Goal: Check status

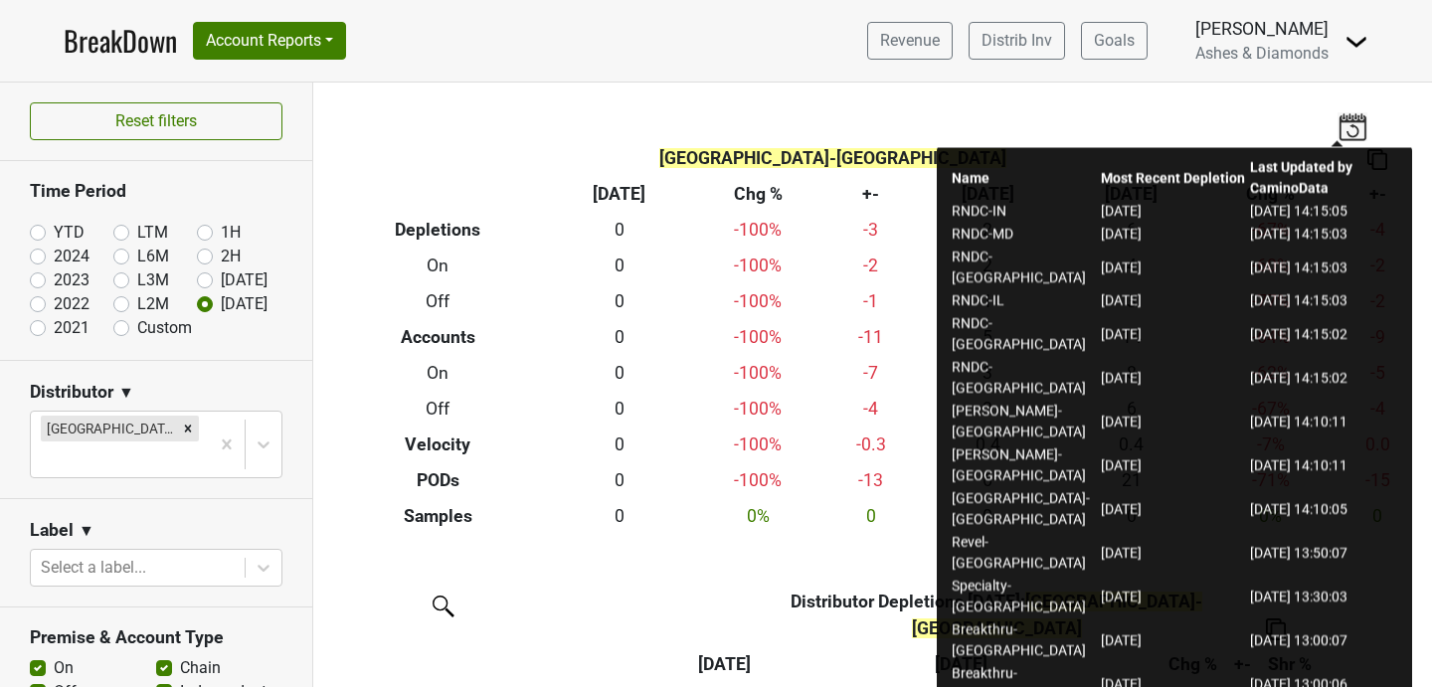
scroll to position [339, 0]
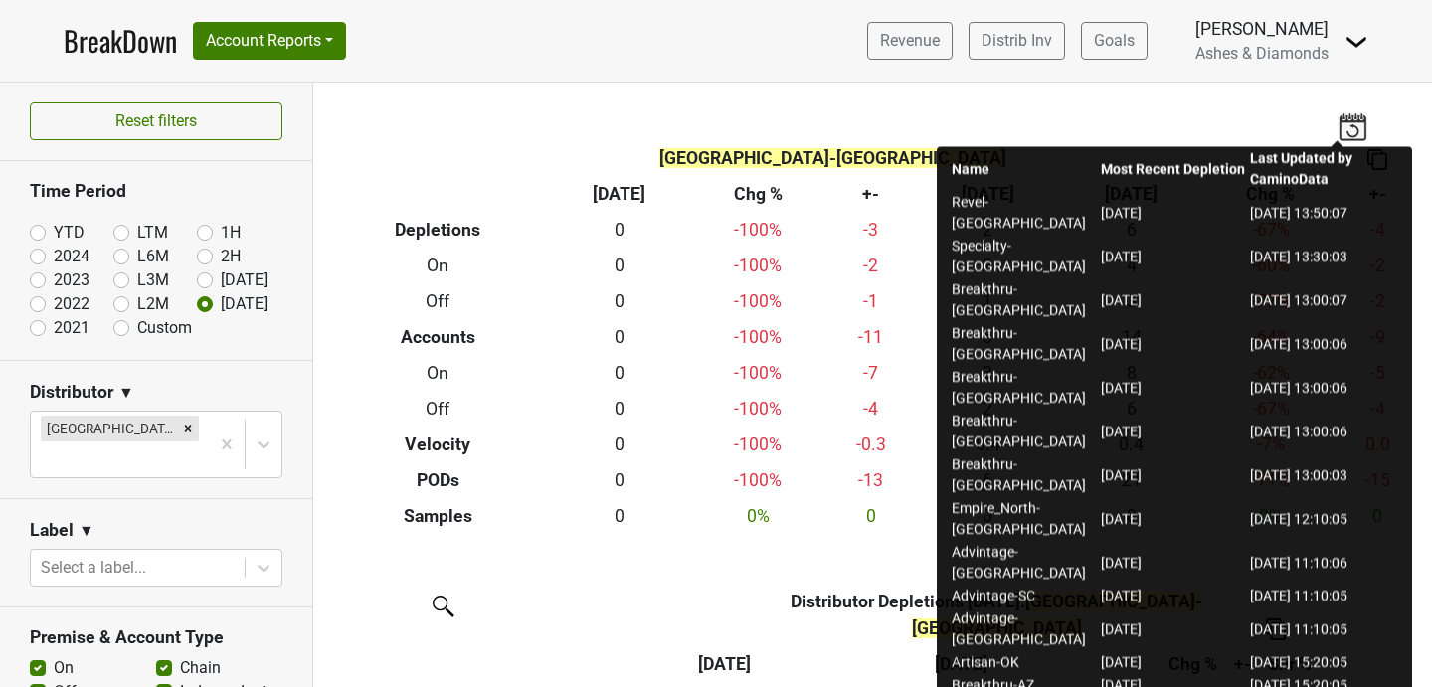
click at [1037, 101] on div "[GEOGRAPHIC_DATA]-[GEOGRAPHIC_DATA] Breakdown Type [DATE] Chg % +- Aug ‘[DATE] …" at bounding box center [872, 309] width 1119 height 452
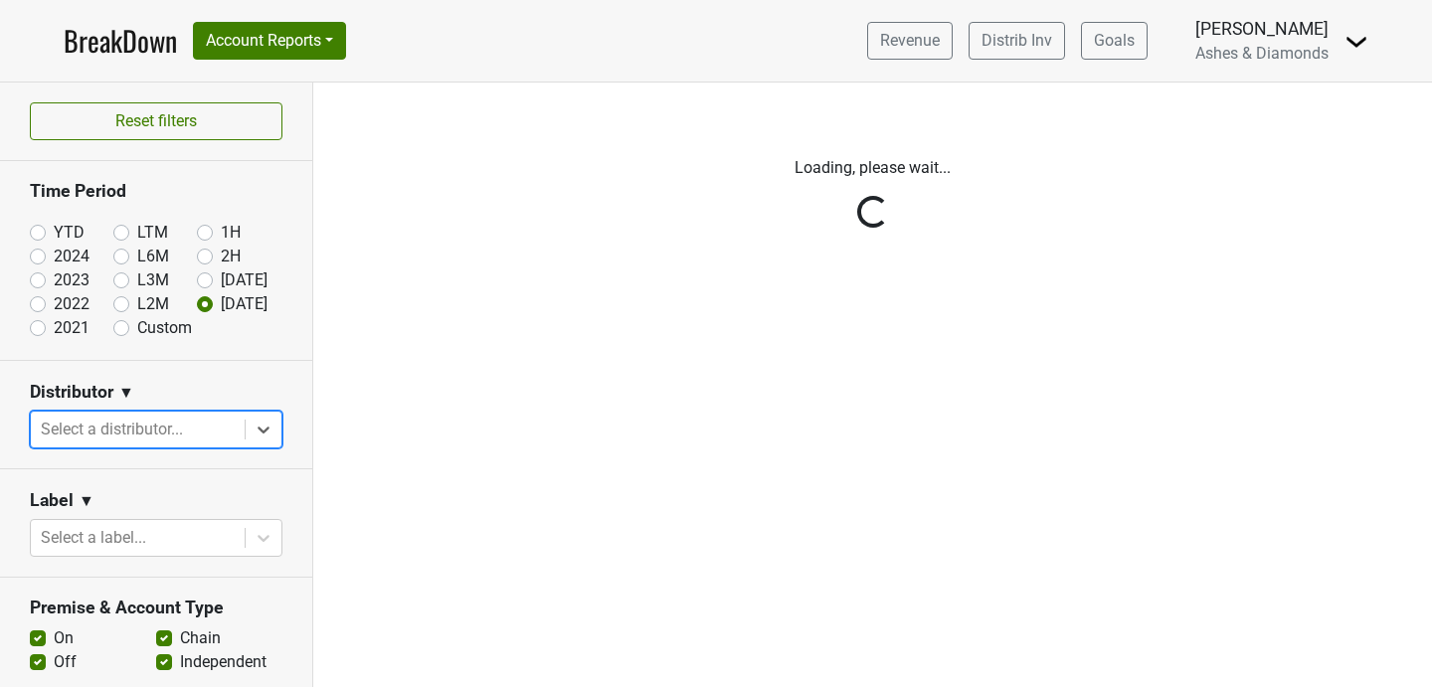
click at [171, 430] on div "Reset filters Time Period YTD LTM 1H 2024 L6M 2H 2023 L3M Aug '25 2022 L2M Sep …" at bounding box center [156, 385] width 313 height 605
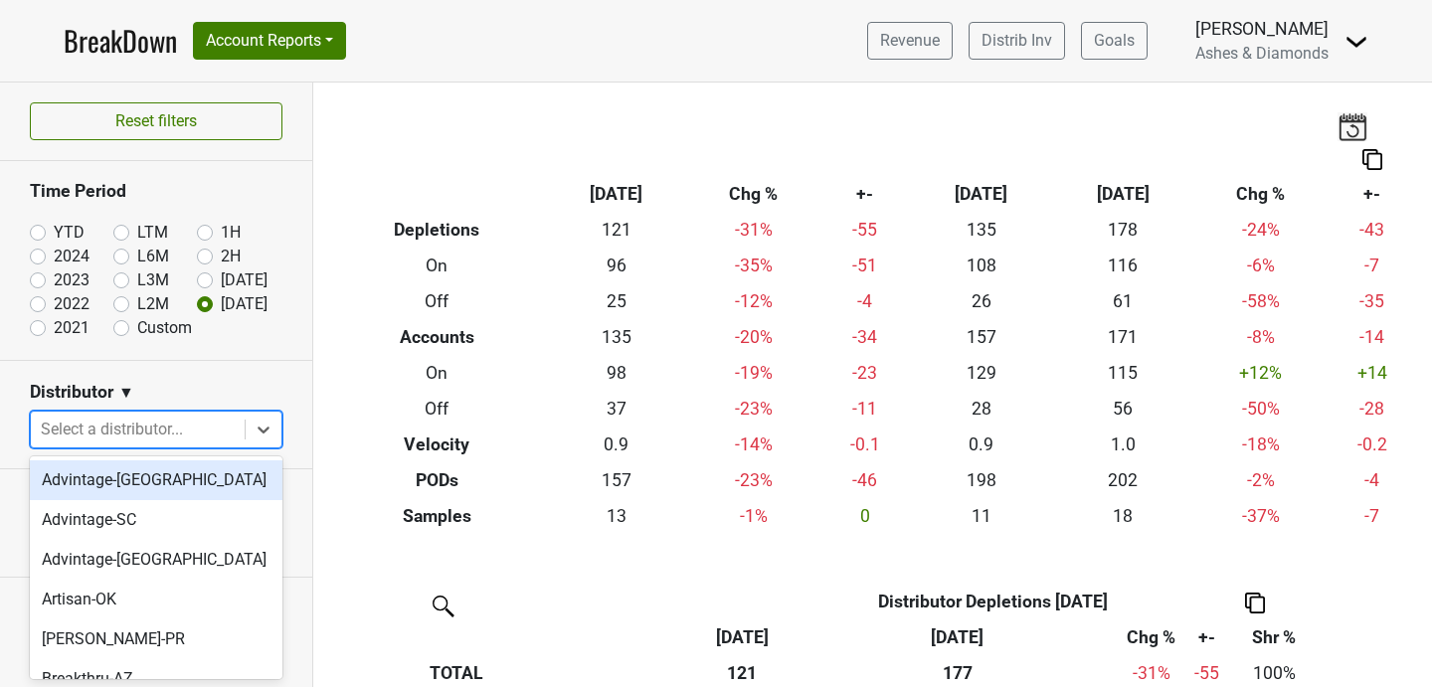
click at [171, 430] on div at bounding box center [138, 430] width 194 height 28
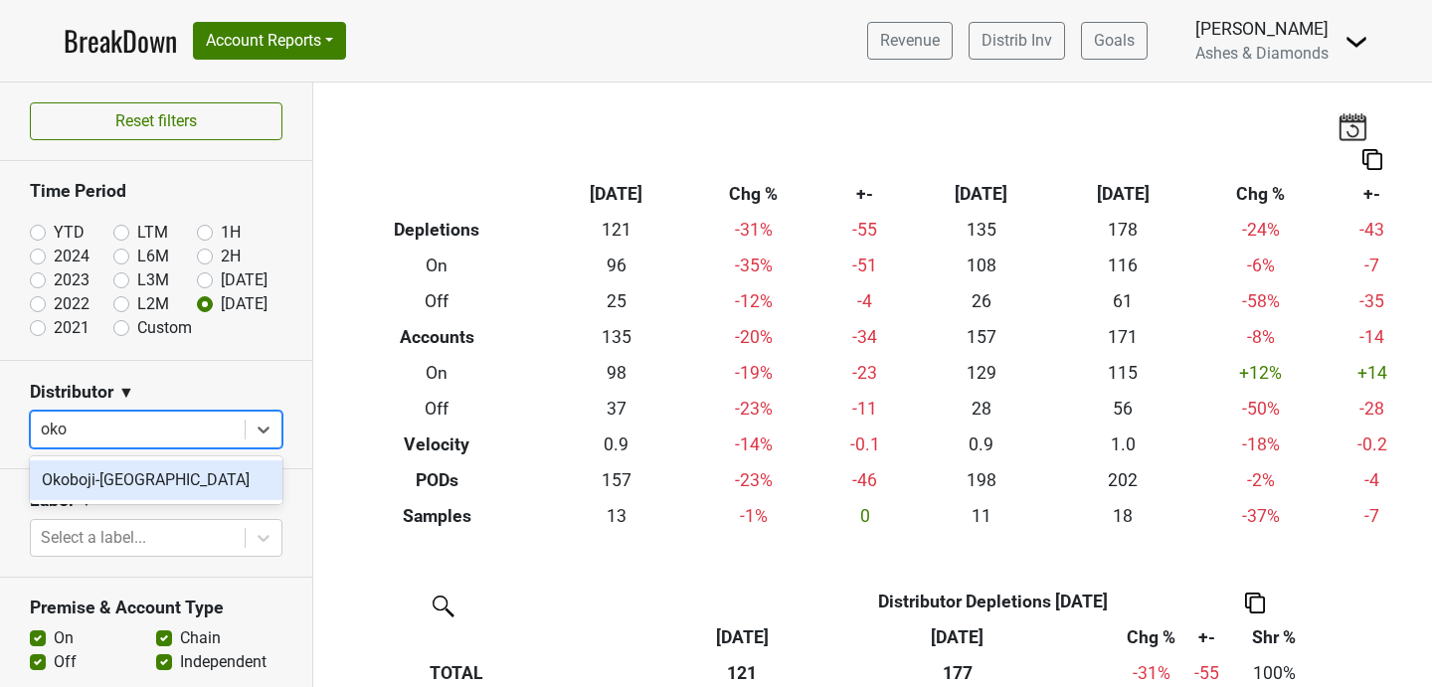
type input "okob"
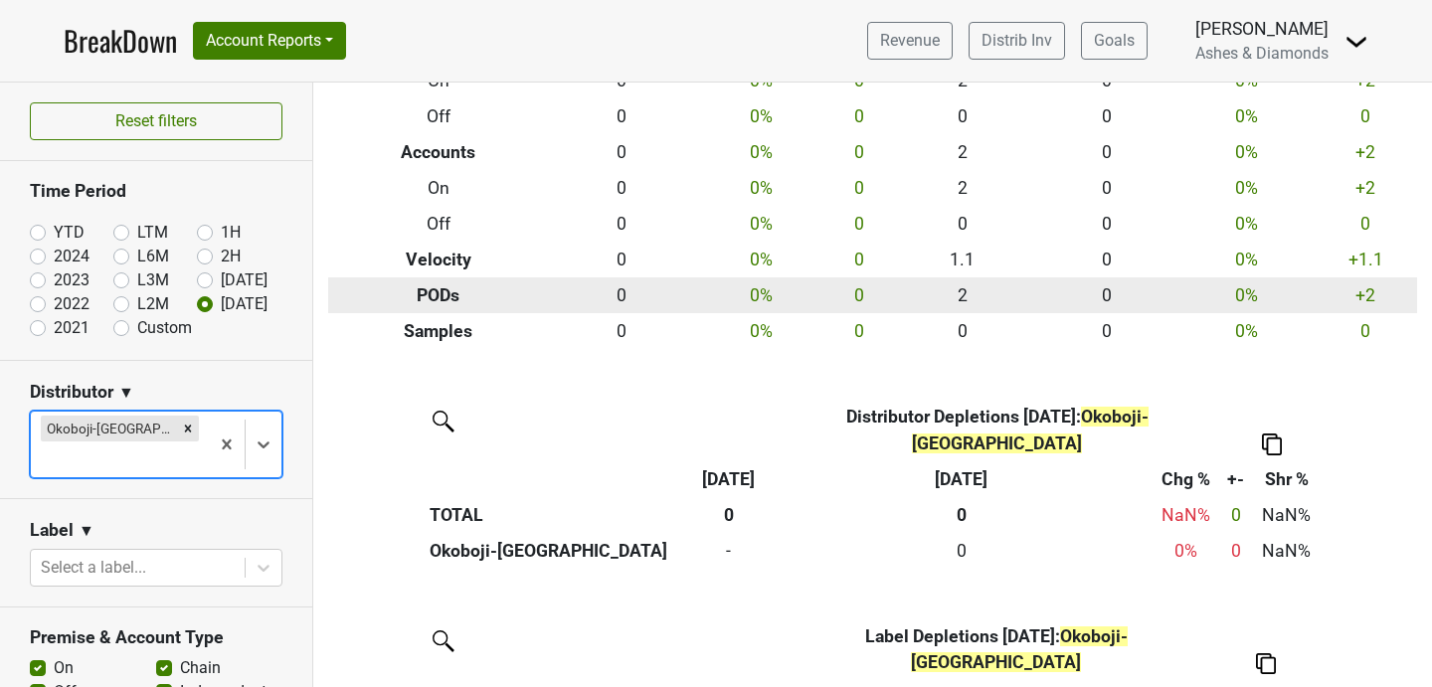
scroll to position [356, 0]
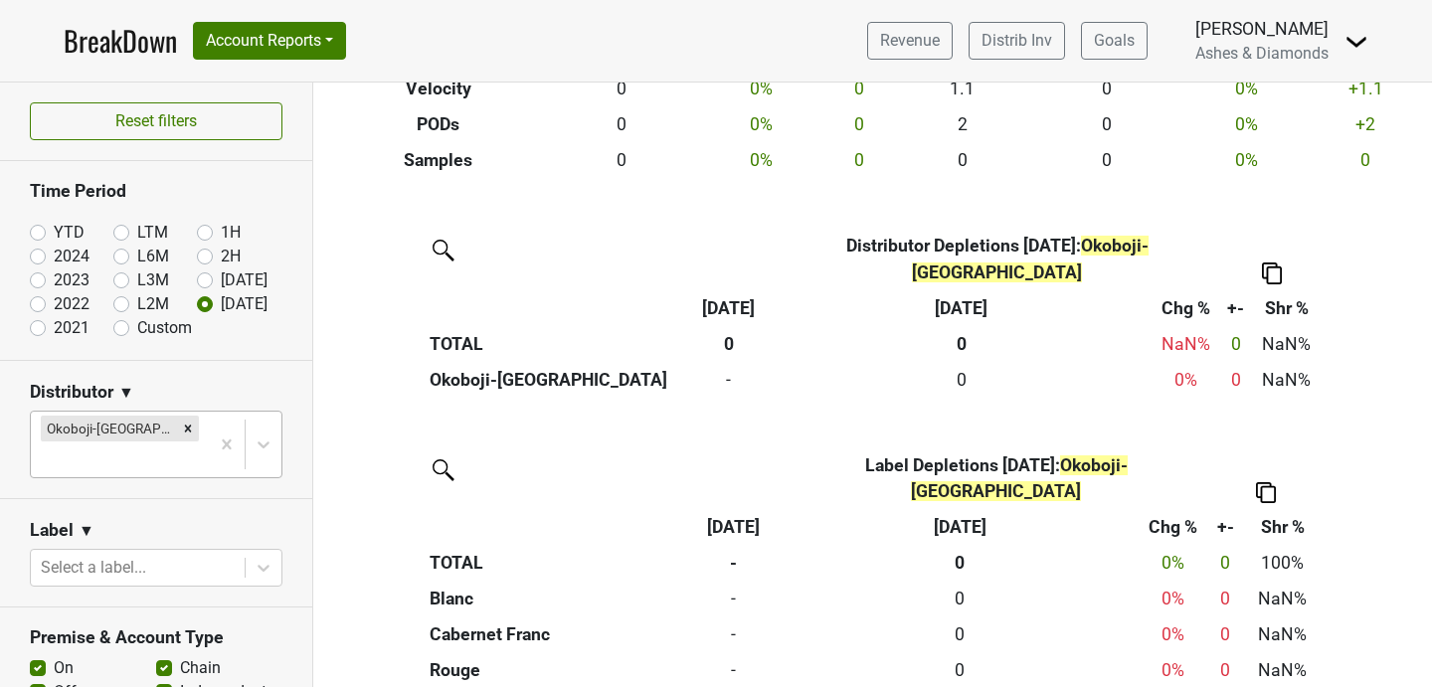
click at [54, 229] on label "YTD" at bounding box center [69, 233] width 31 height 24
click at [44, 229] on input "YTD" at bounding box center [70, 231] width 80 height 20
radio input "true"
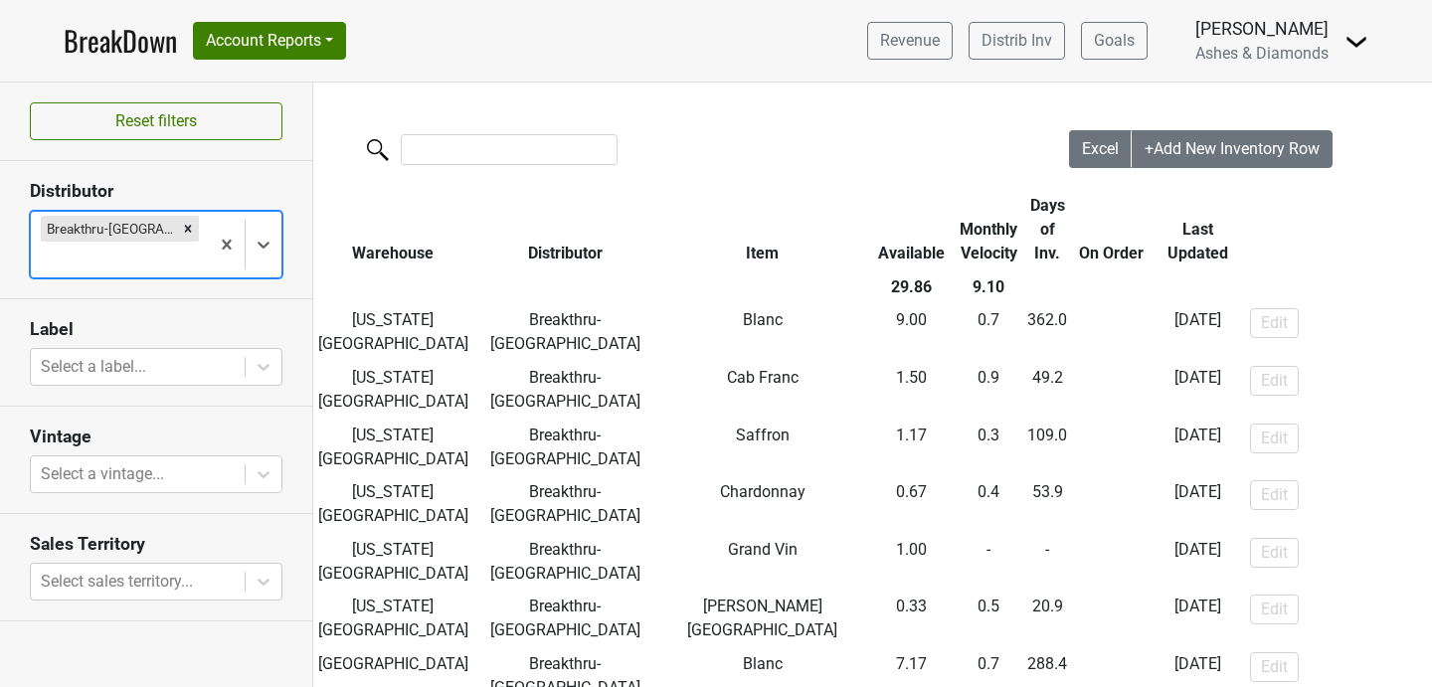
scroll to position [495, 0]
